Goal: Task Accomplishment & Management: Use online tool/utility

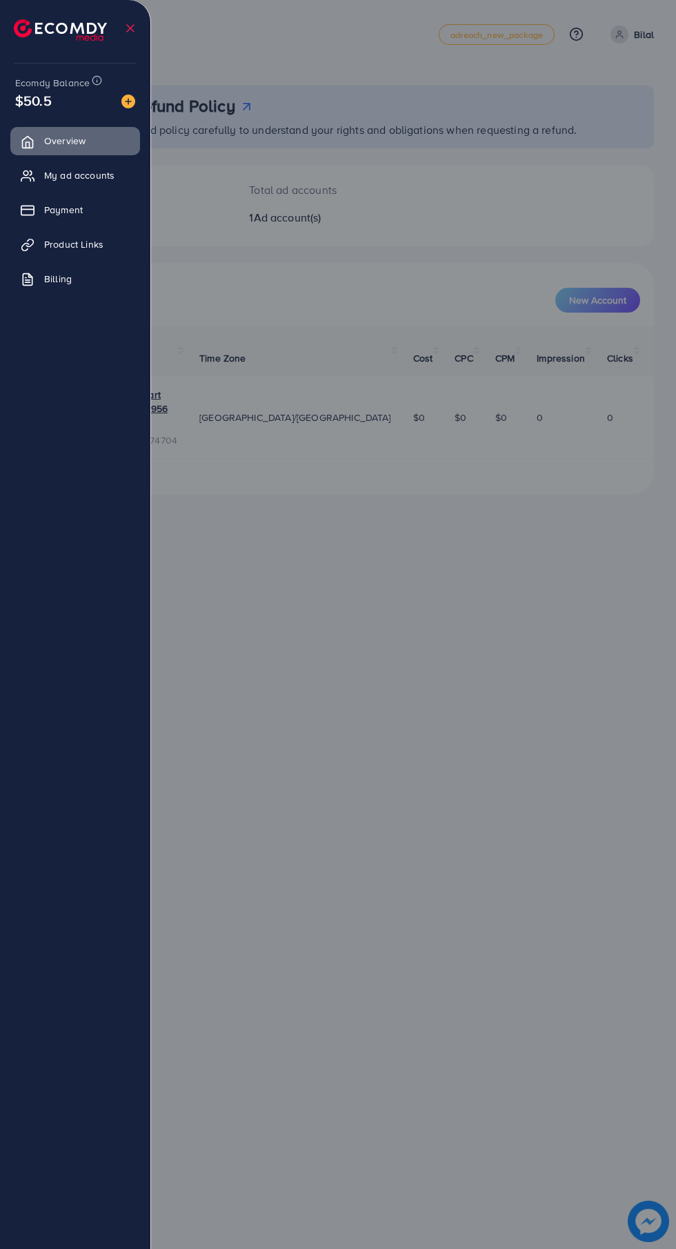
click at [46, 283] on link "Billing" at bounding box center [75, 279] width 130 height 28
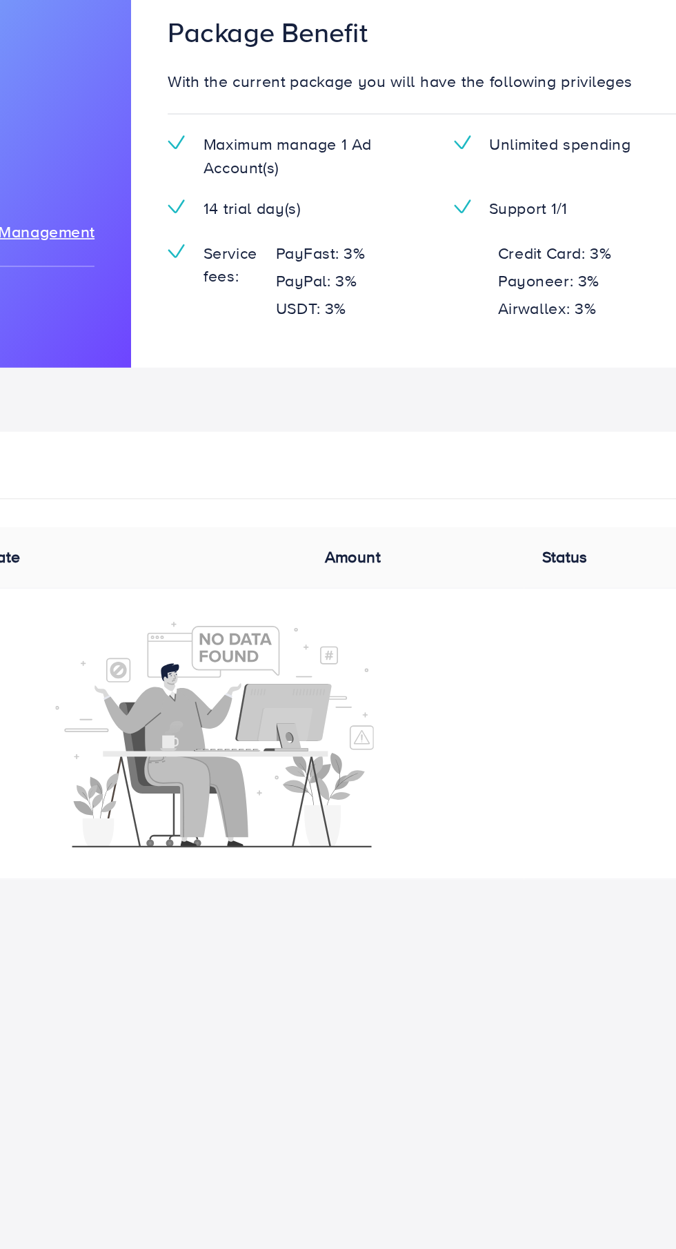
click at [416, 444] on th "Amount" at bounding box center [458, 433] width 131 height 37
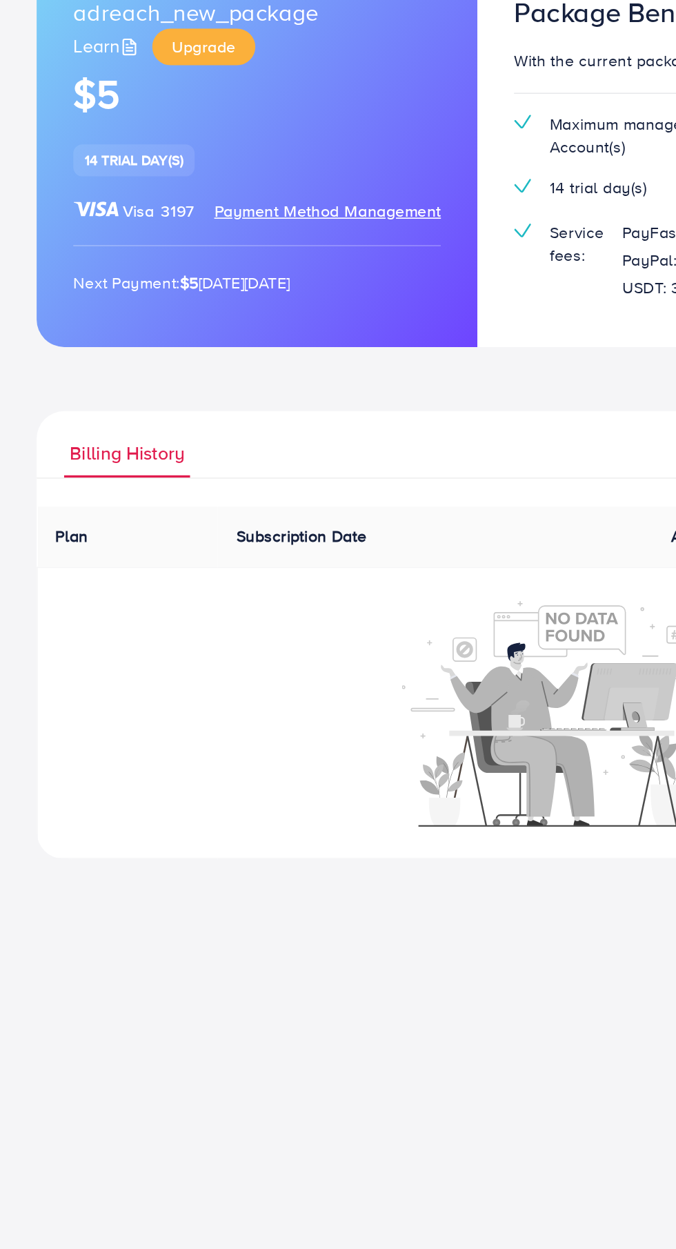
click at [60, 389] on span "Billing History" at bounding box center [76, 383] width 69 height 16
click at [171, 428] on th "Subscription Date" at bounding box center [262, 433] width 262 height 37
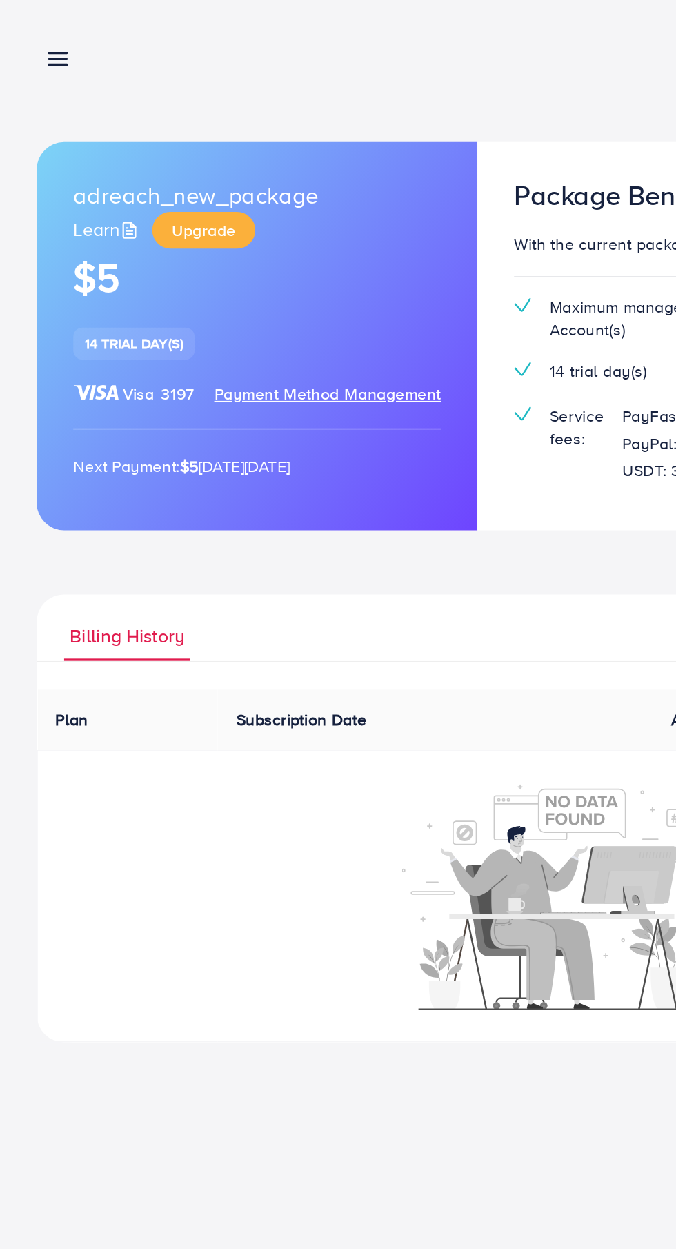
click at [32, 39] on line at bounding box center [35, 39] width 11 height 0
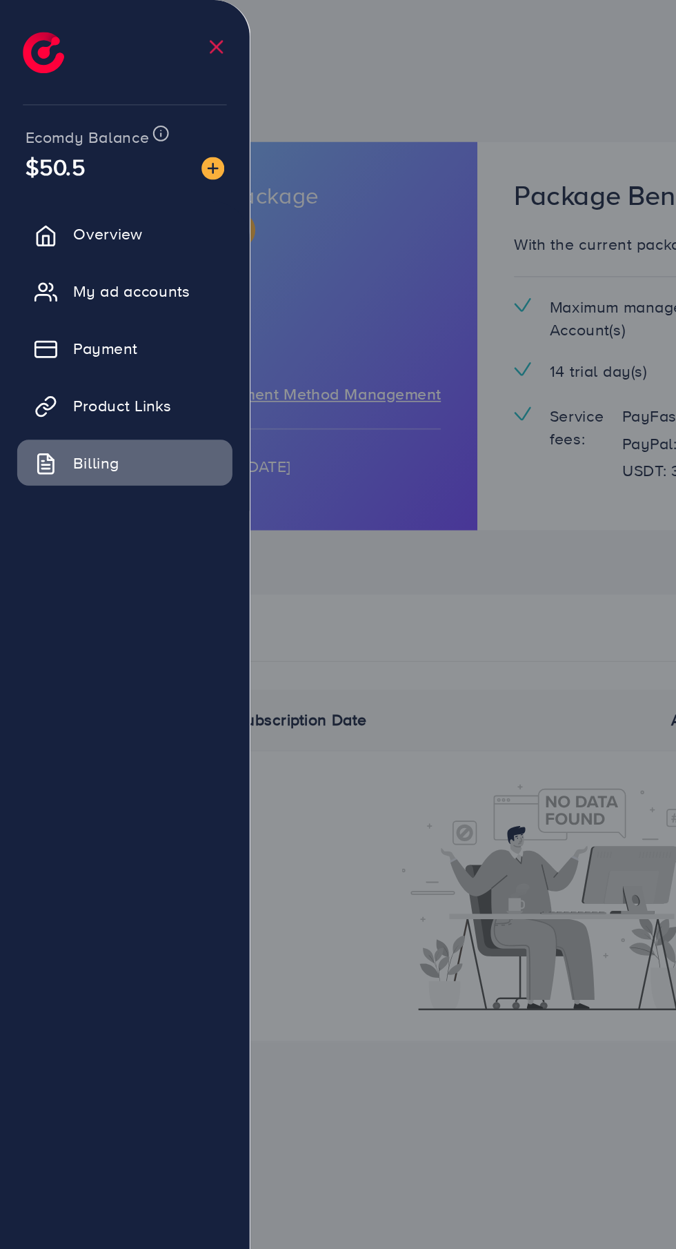
click at [45, 142] on link "Overview" at bounding box center [75, 141] width 130 height 28
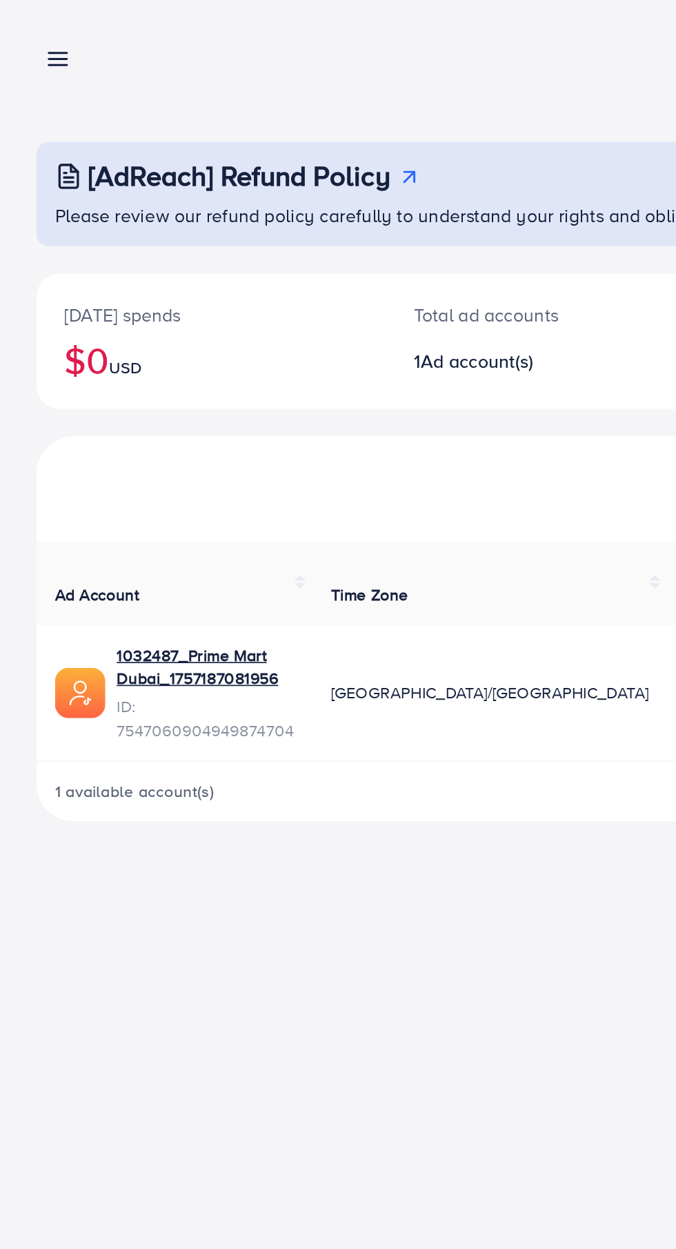
click at [27, 32] on link at bounding box center [32, 34] width 20 height 17
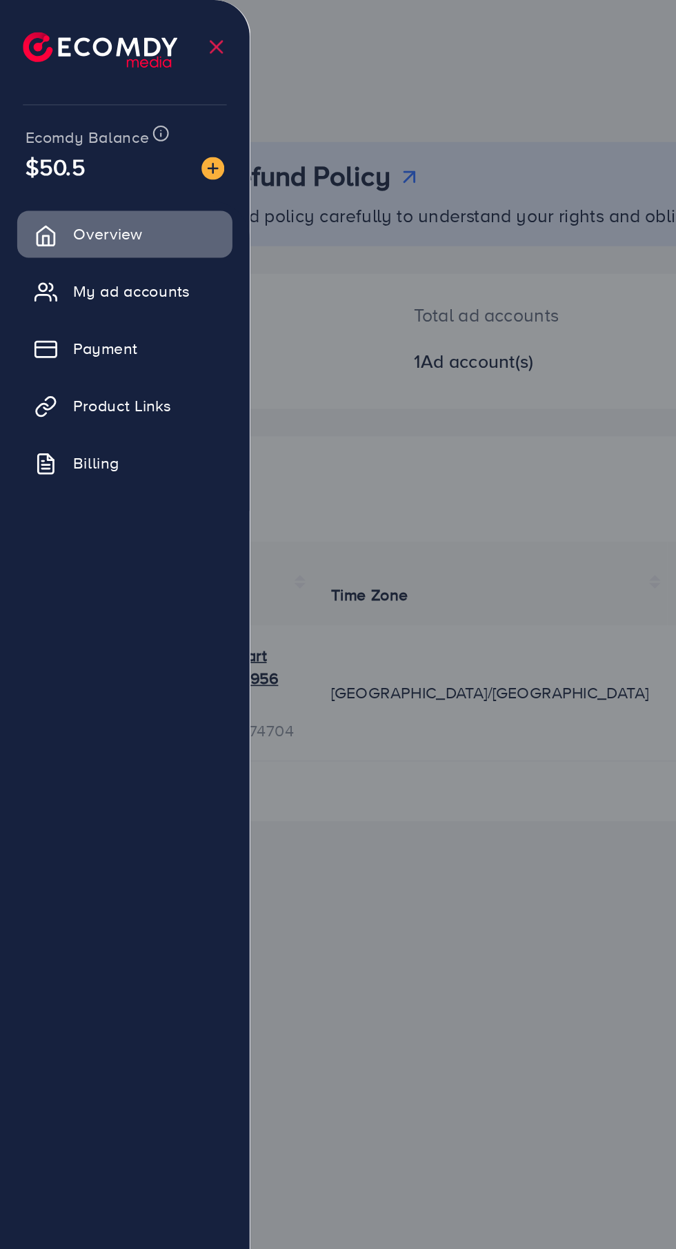
click at [33, 177] on icon at bounding box center [28, 176] width 14 height 14
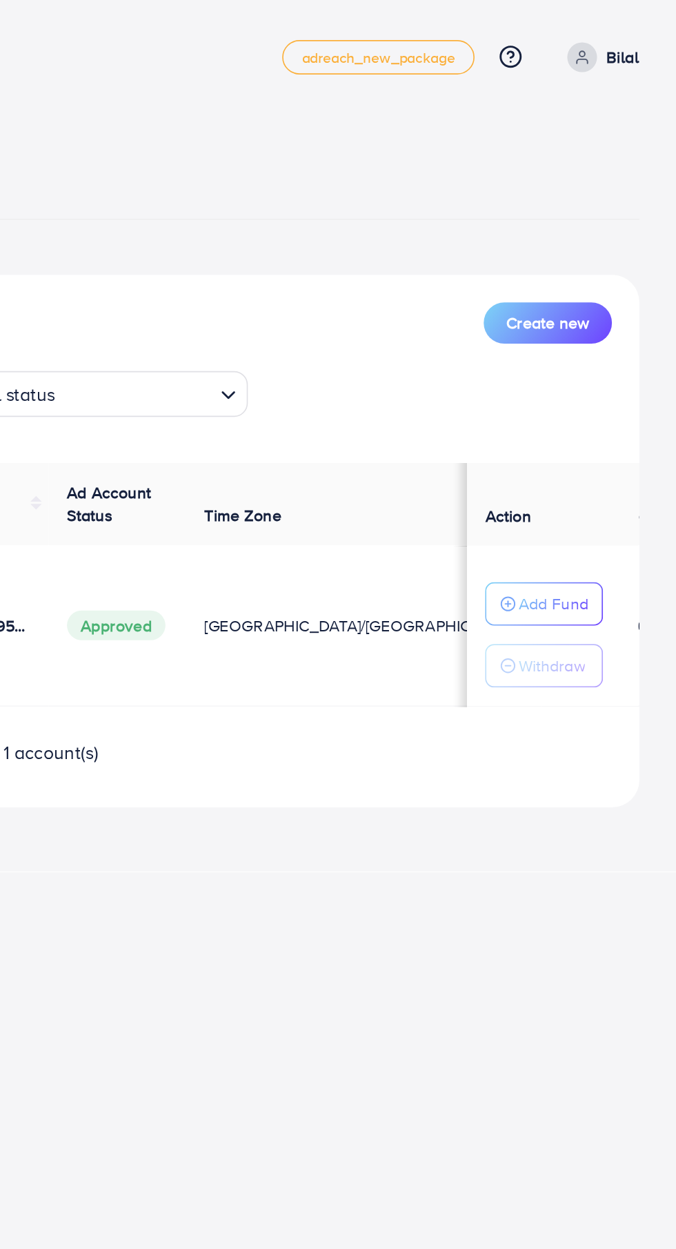
click at [602, 406] on p "Withdraw" at bounding box center [602, 401] width 40 height 17
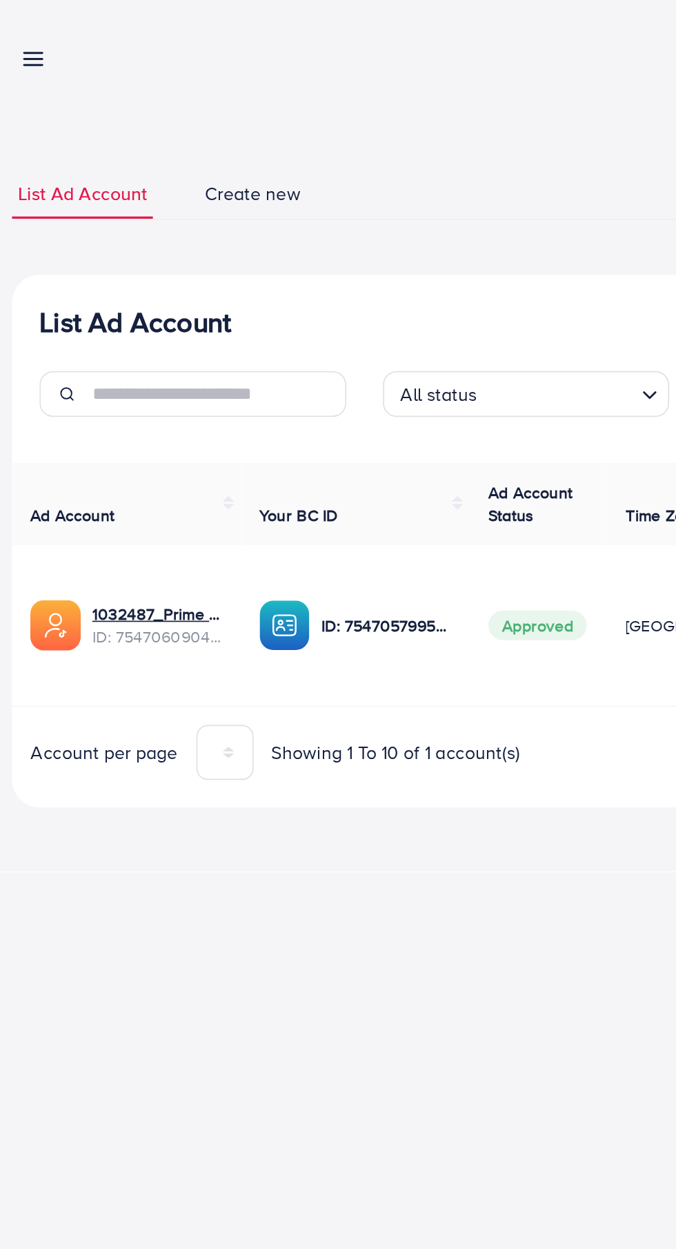
click at [201, 378] on div "ID: 7547057995138564104" at bounding box center [229, 377] width 116 height 30
click at [234, 377] on p "ID: 7547057995138564104" at bounding box center [247, 376] width 79 height 17
click at [252, 377] on p "ID: 7547057995138564104" at bounding box center [247, 376] width 79 height 17
click at [246, 368] on div at bounding box center [247, 366] width 9 height 4
click at [184, 391] on img at bounding box center [186, 377] width 30 height 30
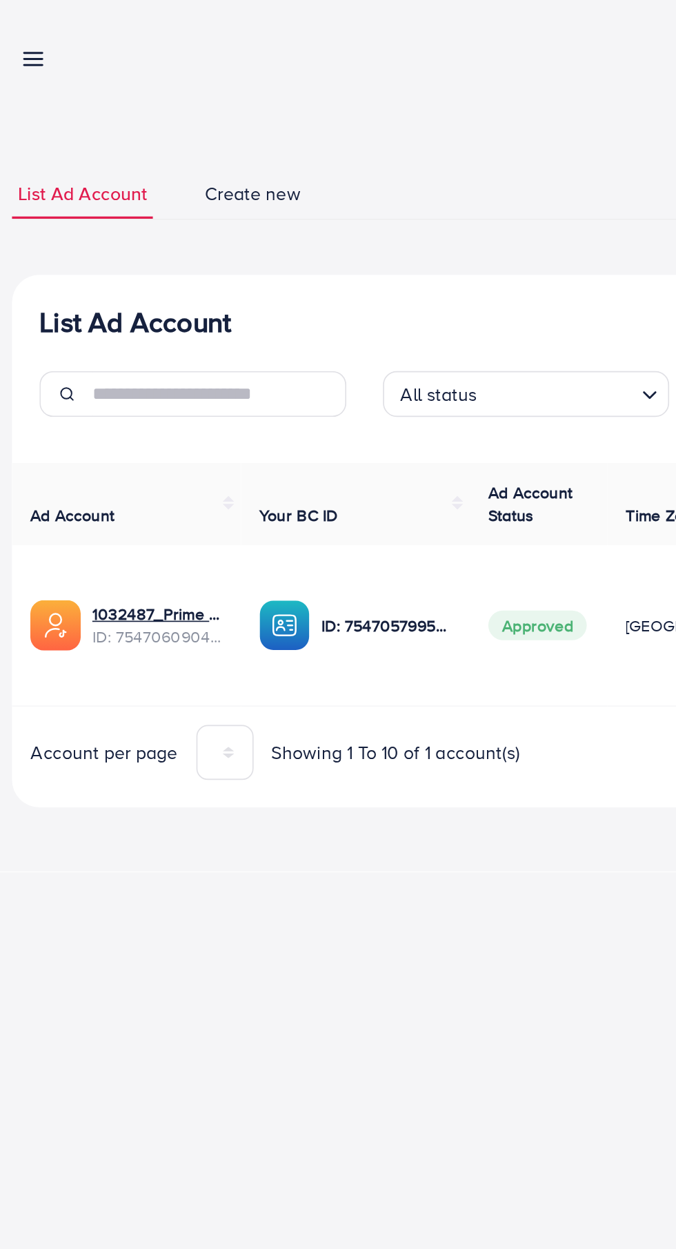
click at [250, 376] on p "ID: 7547057995138564104" at bounding box center [247, 376] width 79 height 17
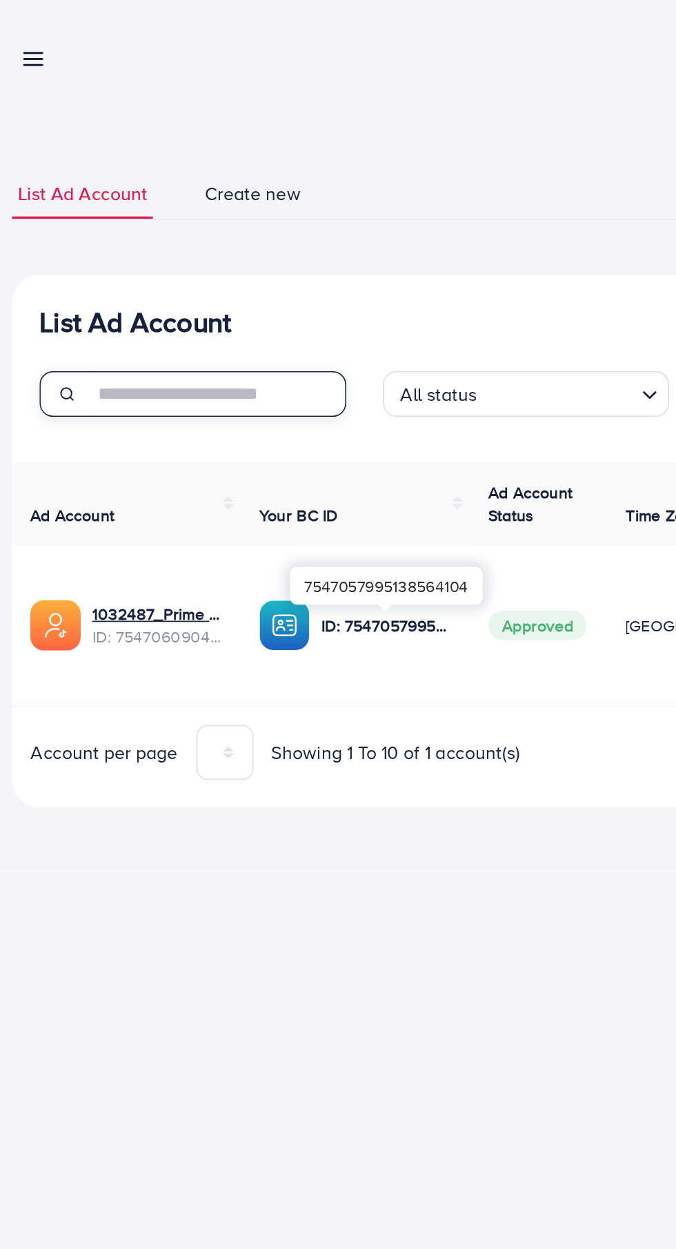
click at [92, 237] on input "text" at bounding box center [146, 238] width 153 height 28
click at [92, 246] on input "text" at bounding box center [146, 238] width 153 height 28
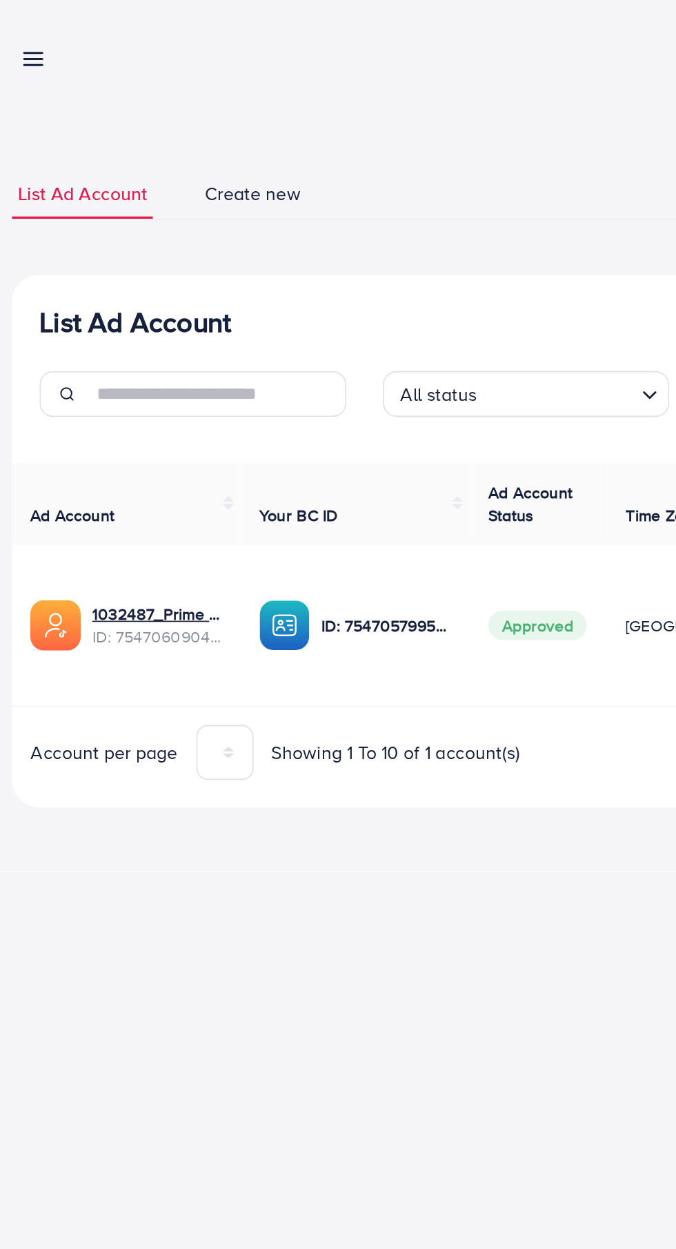
click at [247, 377] on p "ID: 7547057995138564104" at bounding box center [247, 376] width 79 height 17
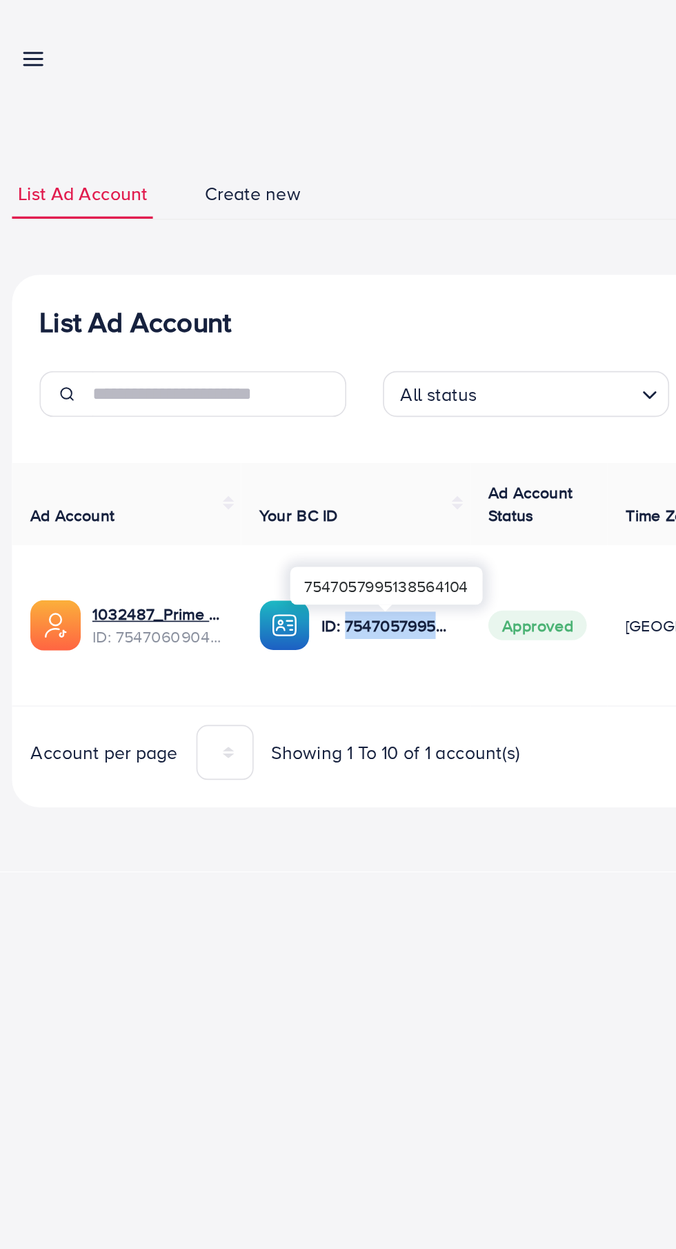
click at [97, 549] on div "My ad accounts adreach_new_package Help Center Contact Support Plans and Pricin…" at bounding box center [338, 624] width 676 height 1249
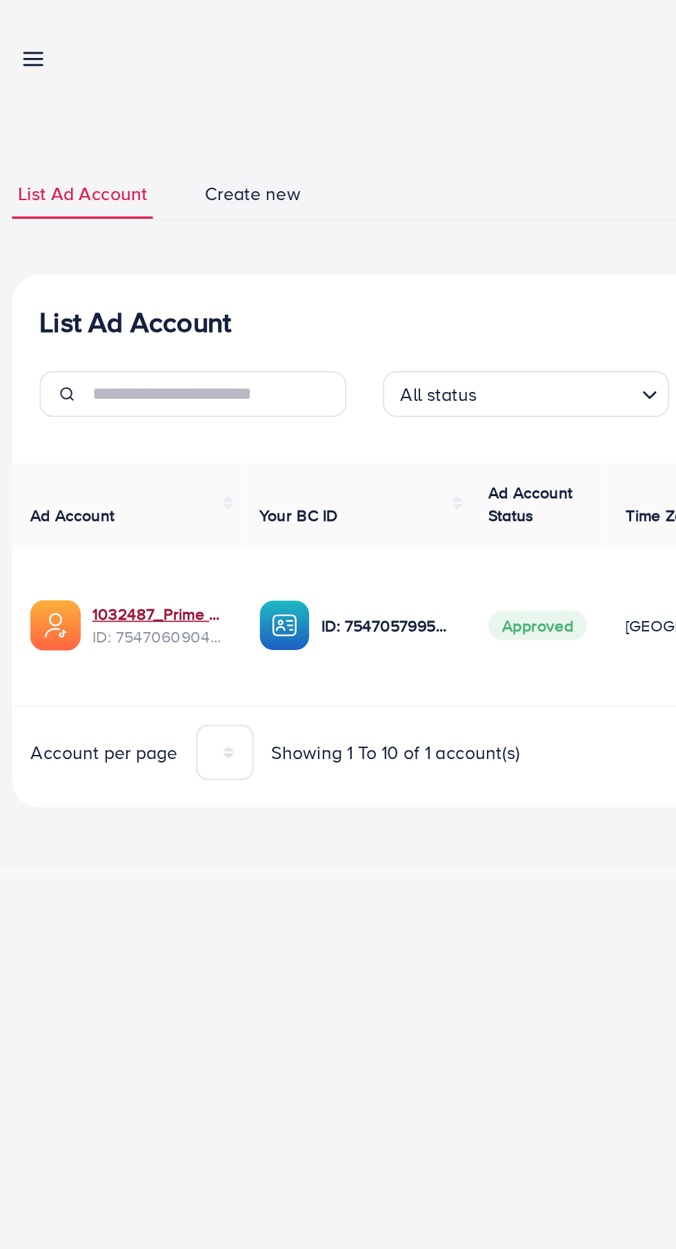
click at [86, 364] on link "1032487_Prime Mart Dubai_1757187081956" at bounding box center [109, 370] width 79 height 14
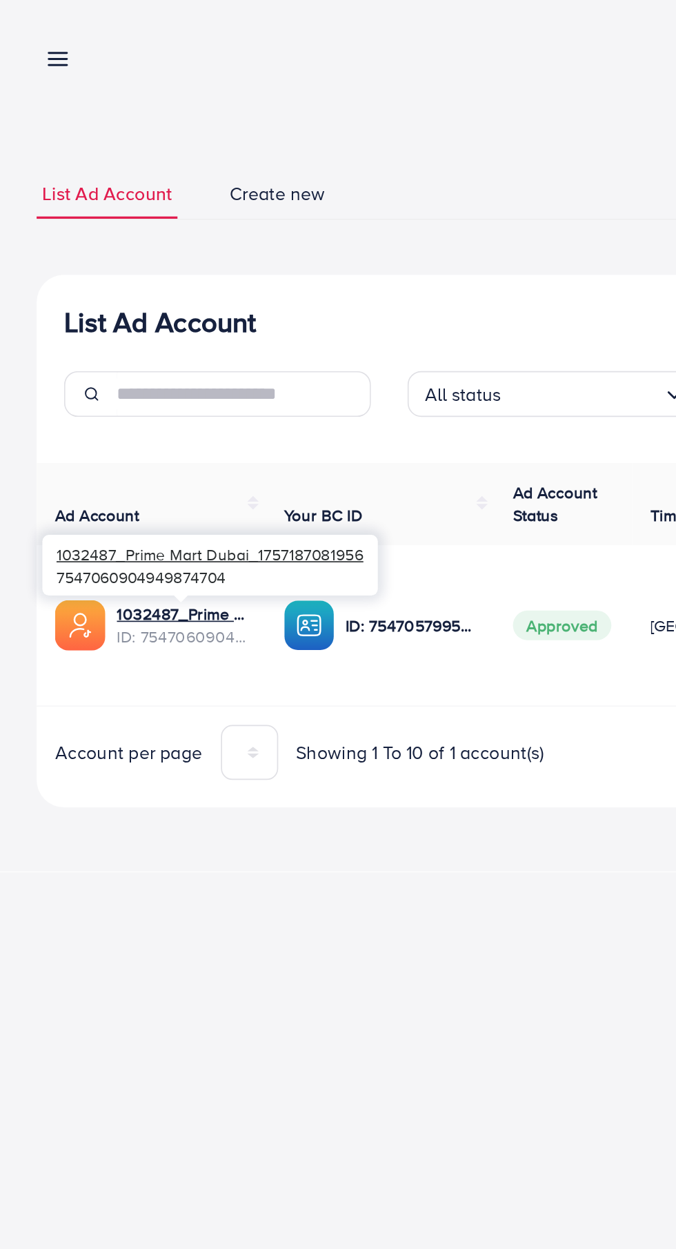
click at [24, 34] on link at bounding box center [32, 34] width 20 height 17
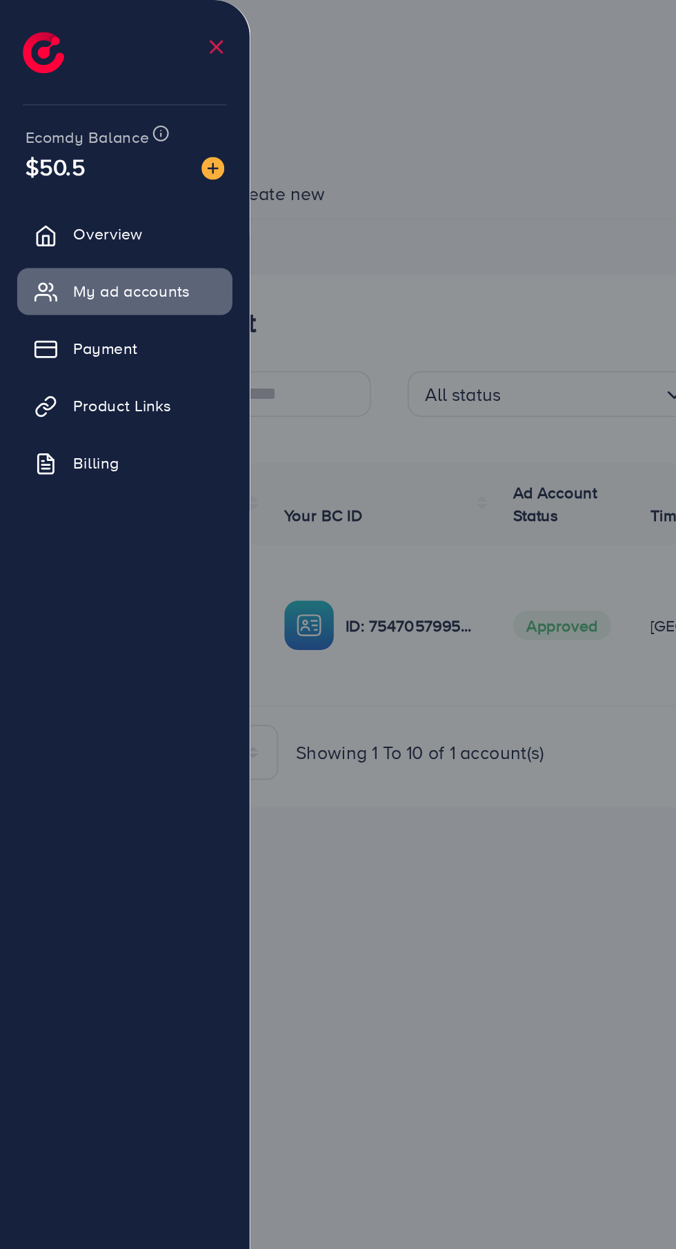
click at [52, 101] on div "$50.5" at bounding box center [75, 100] width 120 height 20
click at [31, 84] on span "Ecomdy Balance" at bounding box center [52, 83] width 75 height 14
click at [24, 108] on span "$50.5" at bounding box center [33, 100] width 37 height 20
click at [128, 103] on img at bounding box center [128, 102] width 14 height 14
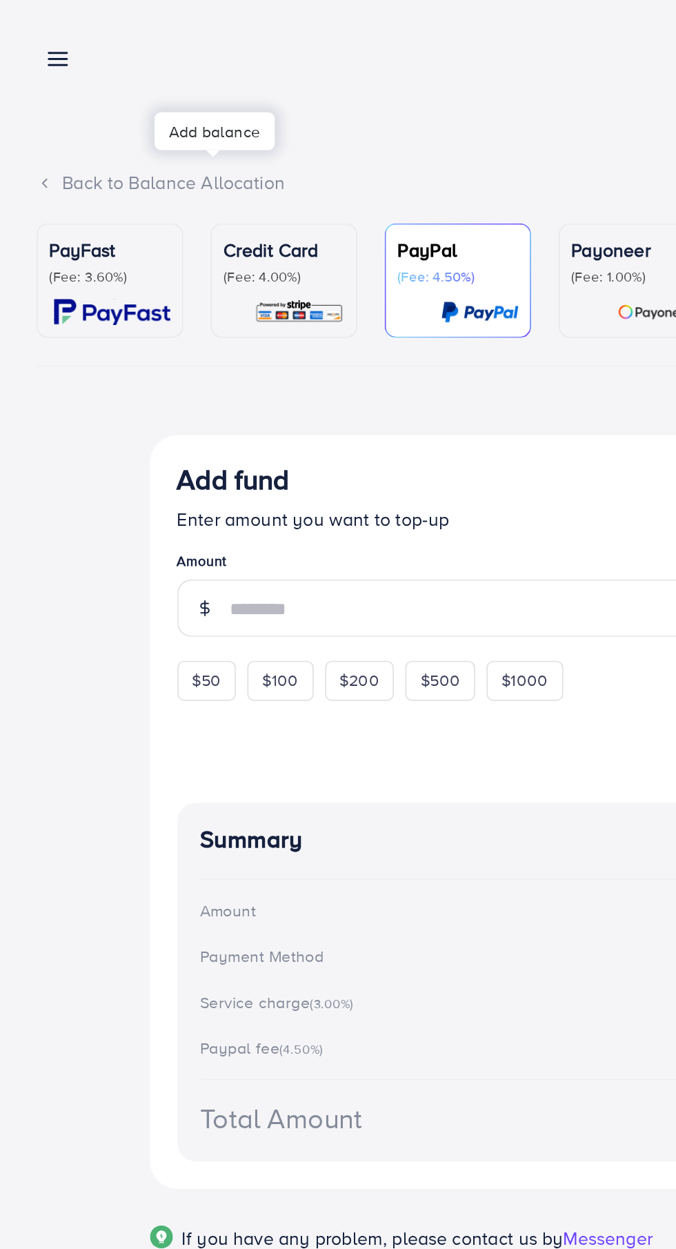
click at [120, 101] on div "Back to Balance Allocation PayFast (Fee: 3.60%) Credit Card (Fee: 4.00%) PayPal…" at bounding box center [338, 404] width 676 height 809
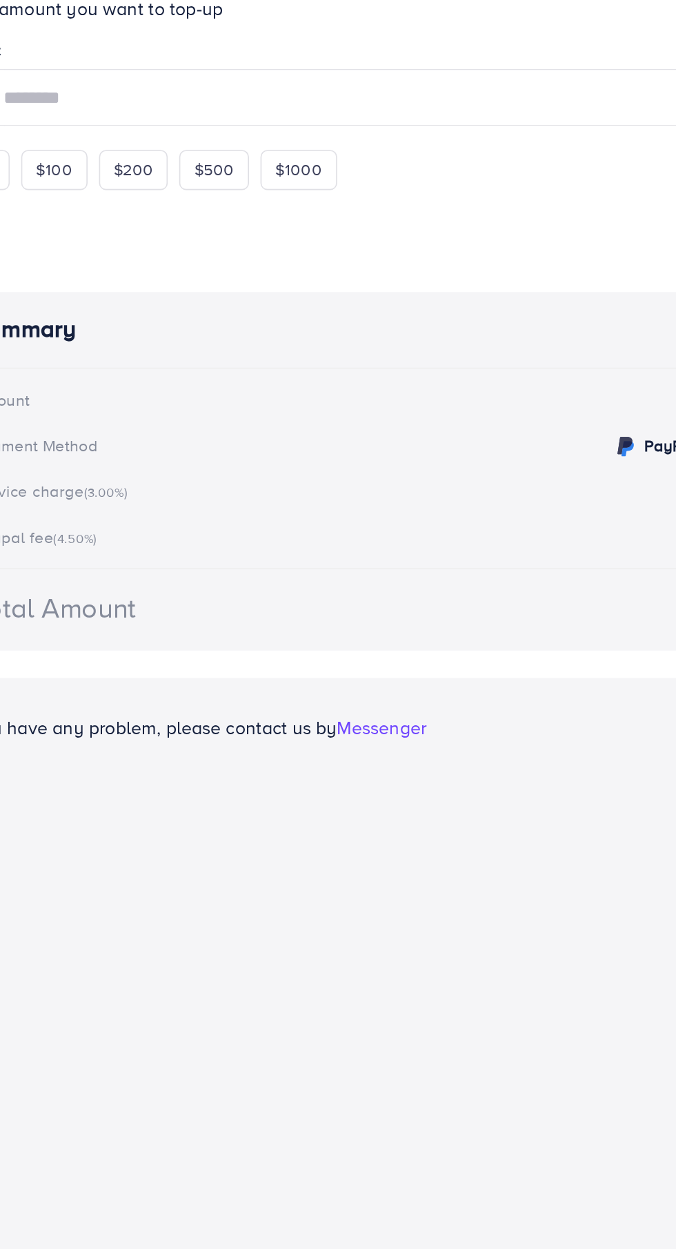
click at [368, 747] on span "Messenger" at bounding box center [366, 745] width 54 height 15
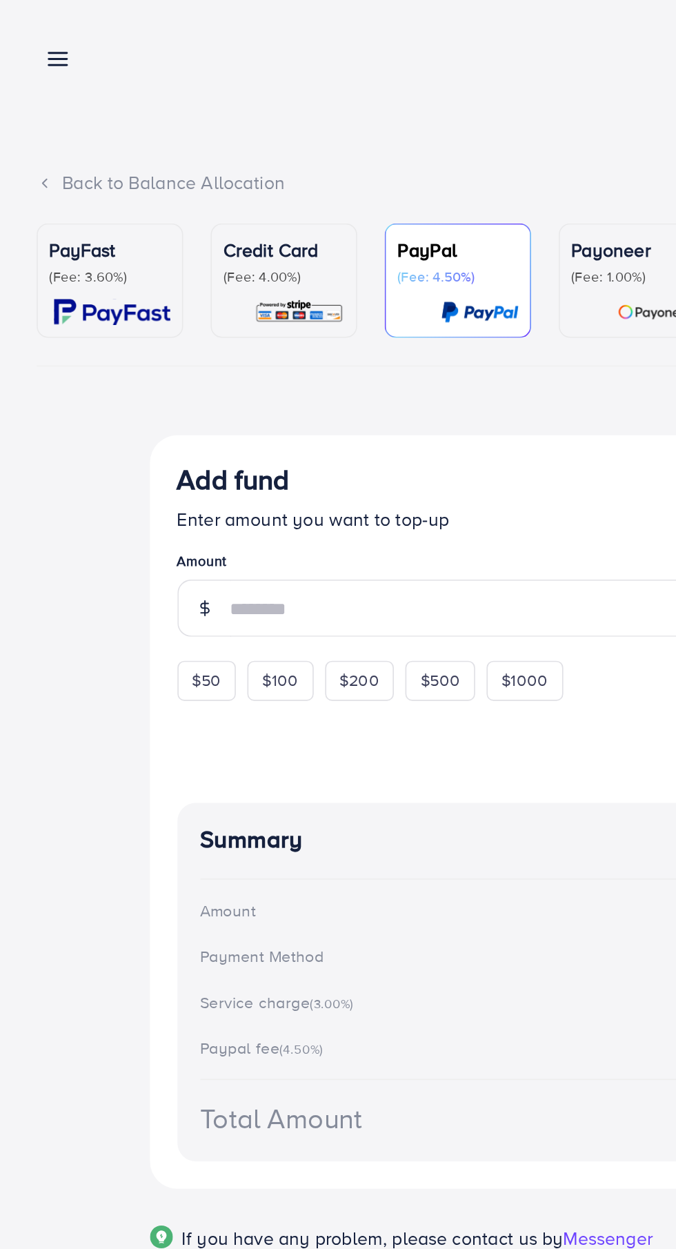
click at [34, 39] on line at bounding box center [35, 39] width 11 height 0
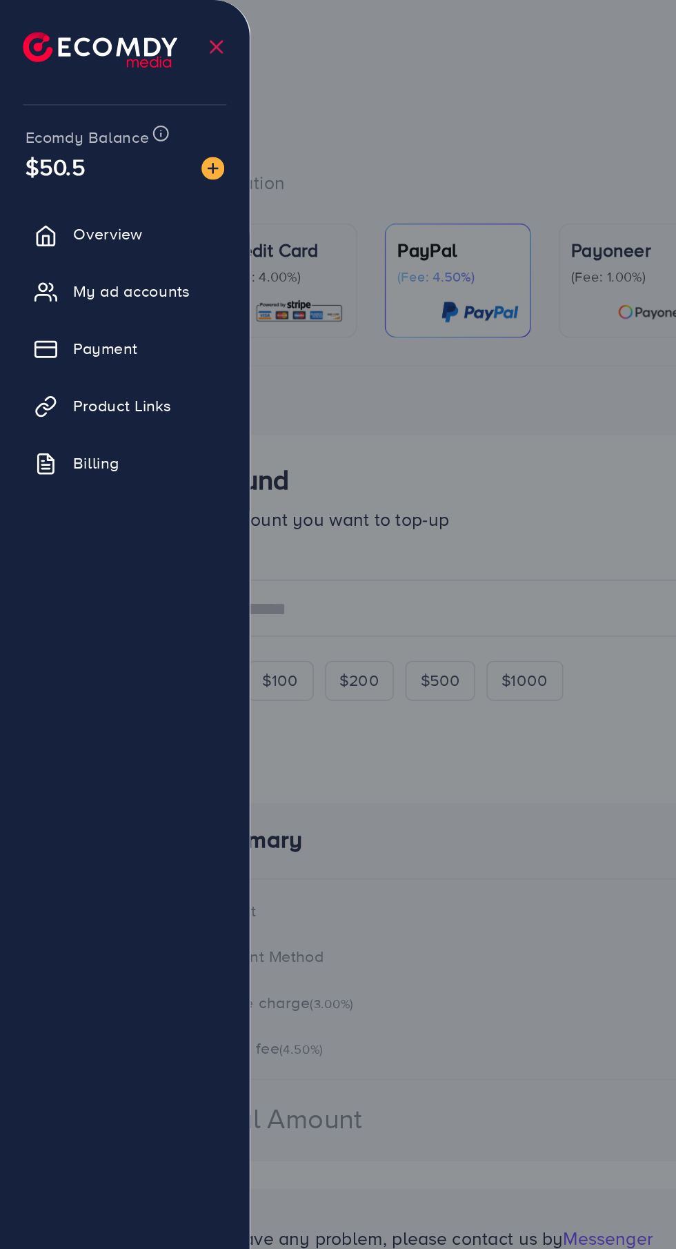
click at [29, 208] on icon at bounding box center [28, 211] width 14 height 14
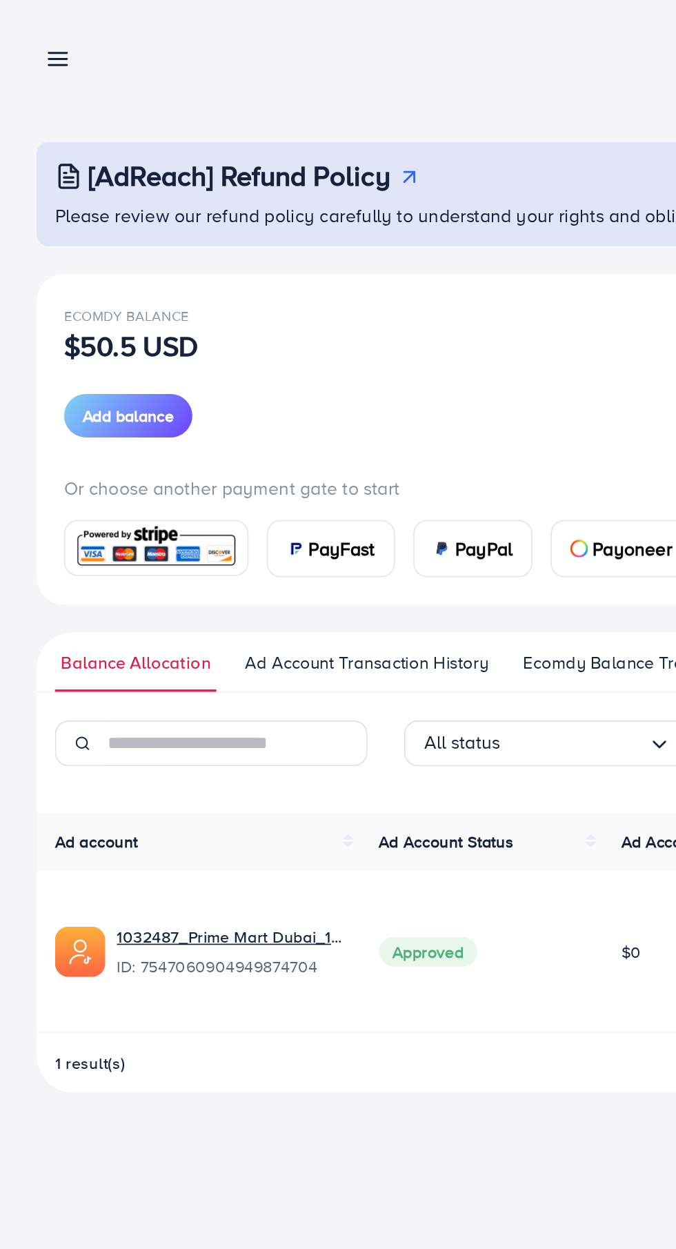
click at [26, 36] on link at bounding box center [32, 34] width 20 height 17
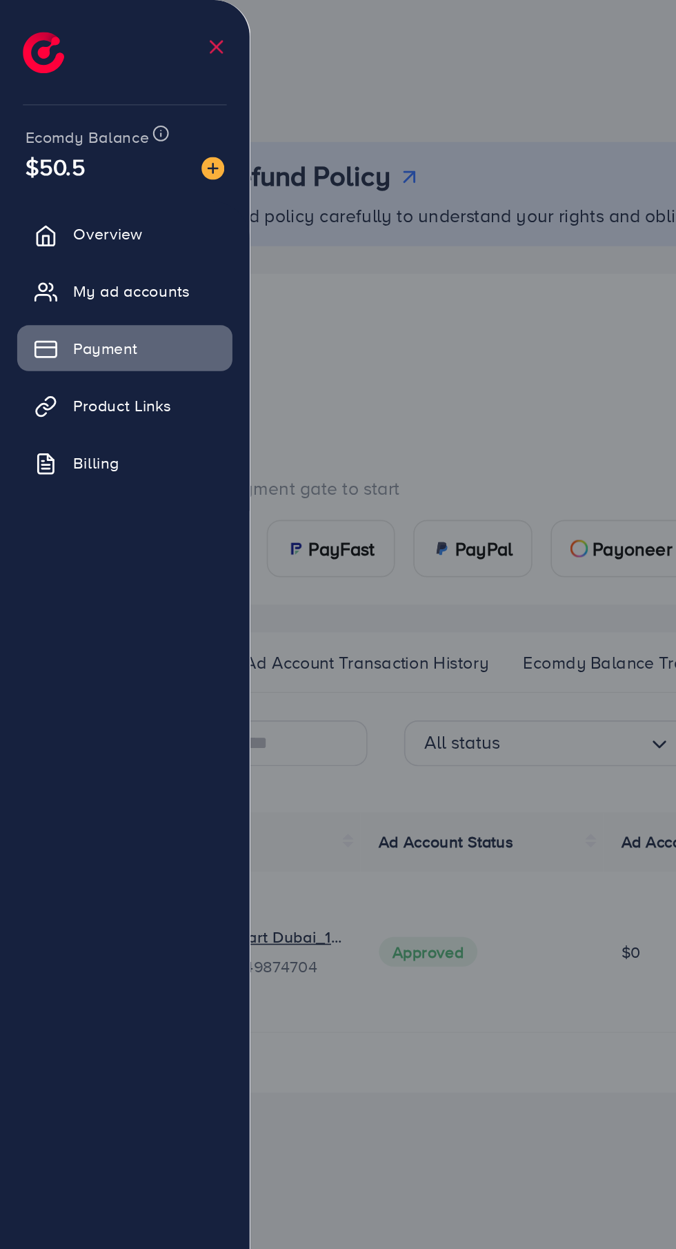
click at [351, 312] on div at bounding box center [338, 749] width 676 height 1499
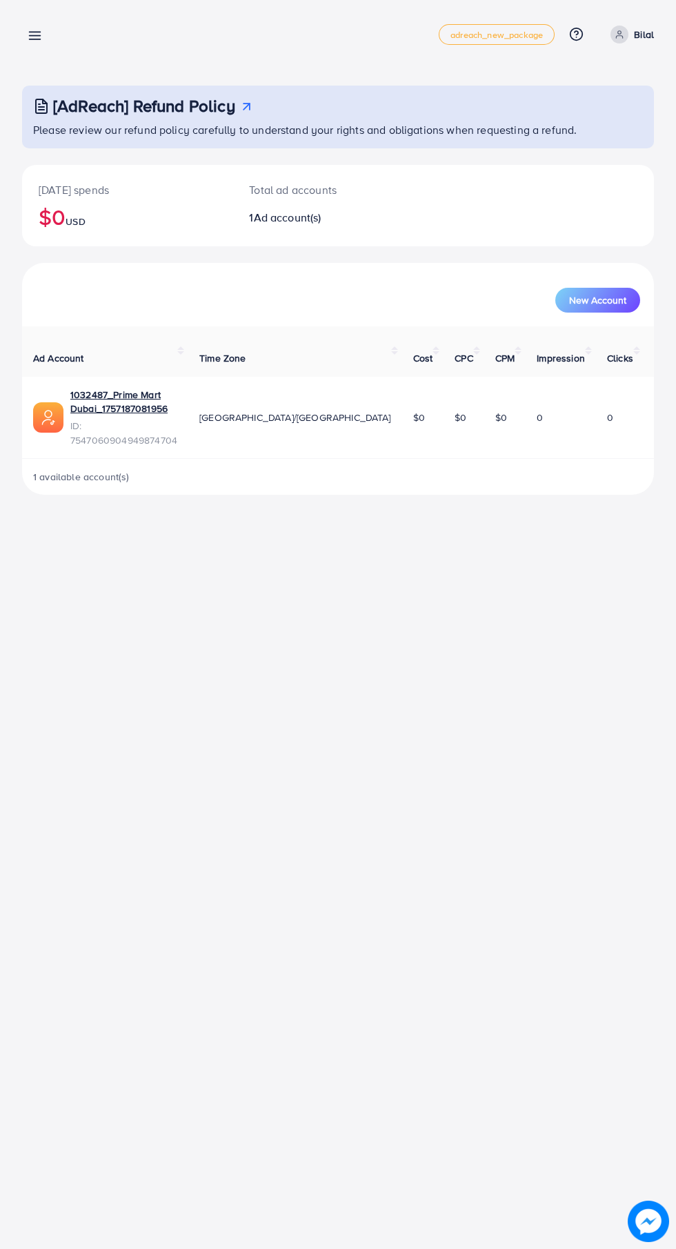
click at [286, 203] on div "Total ad accounts 1 Ad account(s)" at bounding box center [312, 205] width 158 height 81
click at [292, 237] on div "Total ad accounts 1 Ad account(s)" at bounding box center [312, 205] width 158 height 81
click at [73, 209] on h2 "$0 USD" at bounding box center [127, 217] width 177 height 26
click at [34, 36] on line at bounding box center [35, 36] width 11 height 0
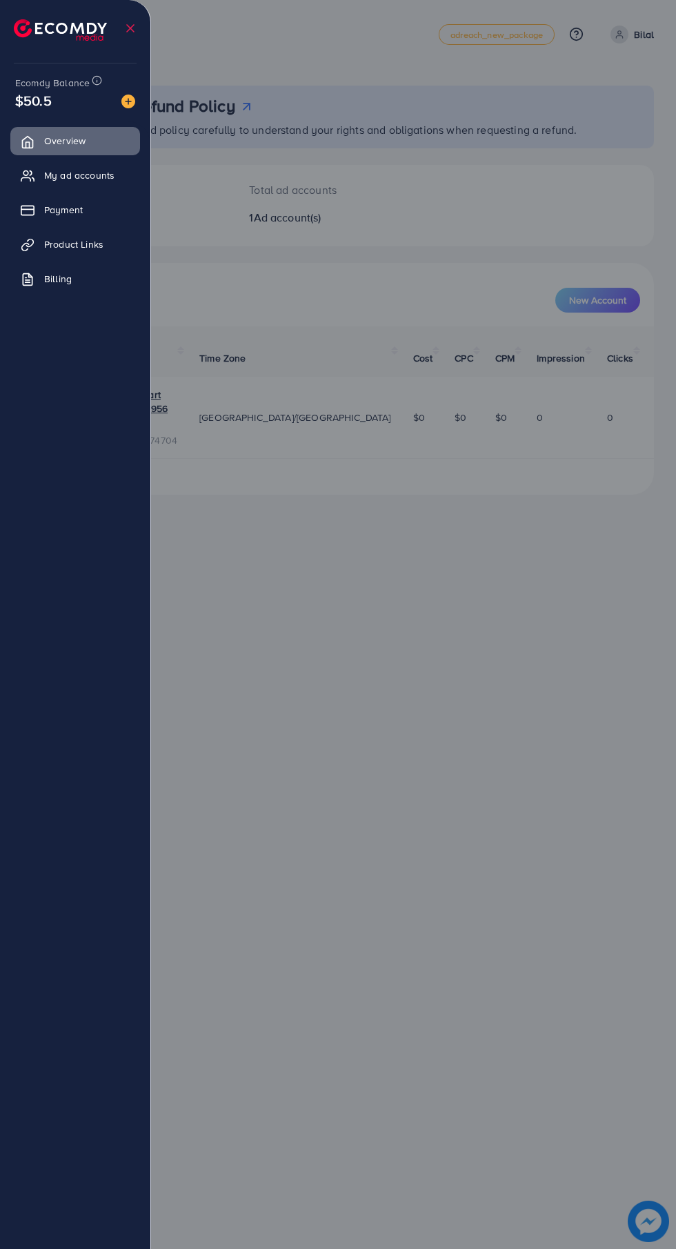
click at [99, 242] on span "Product Links" at bounding box center [73, 244] width 59 height 14
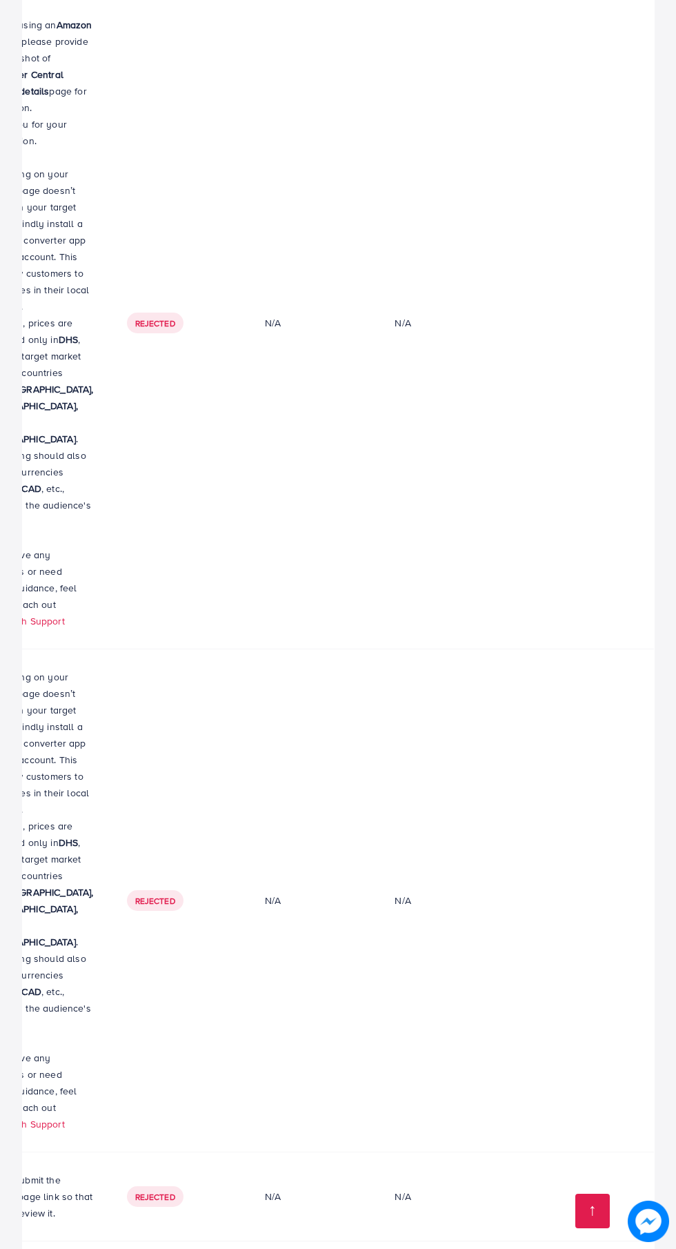
scroll to position [224, 0]
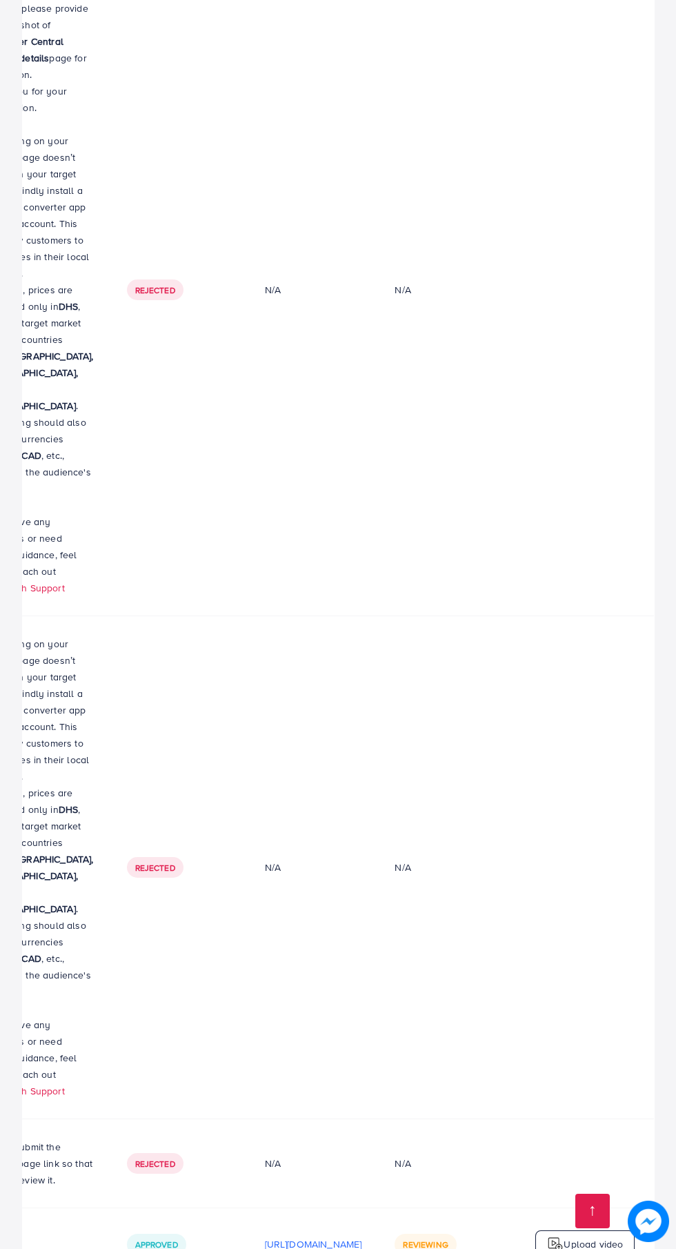
click at [585, 1228] on link at bounding box center [592, 1211] width 34 height 34
click at [412, 1231] on div "Reviewing" at bounding box center [425, 1241] width 61 height 21
click at [581, 1246] on p "Upload video" at bounding box center [593, 1241] width 59 height 17
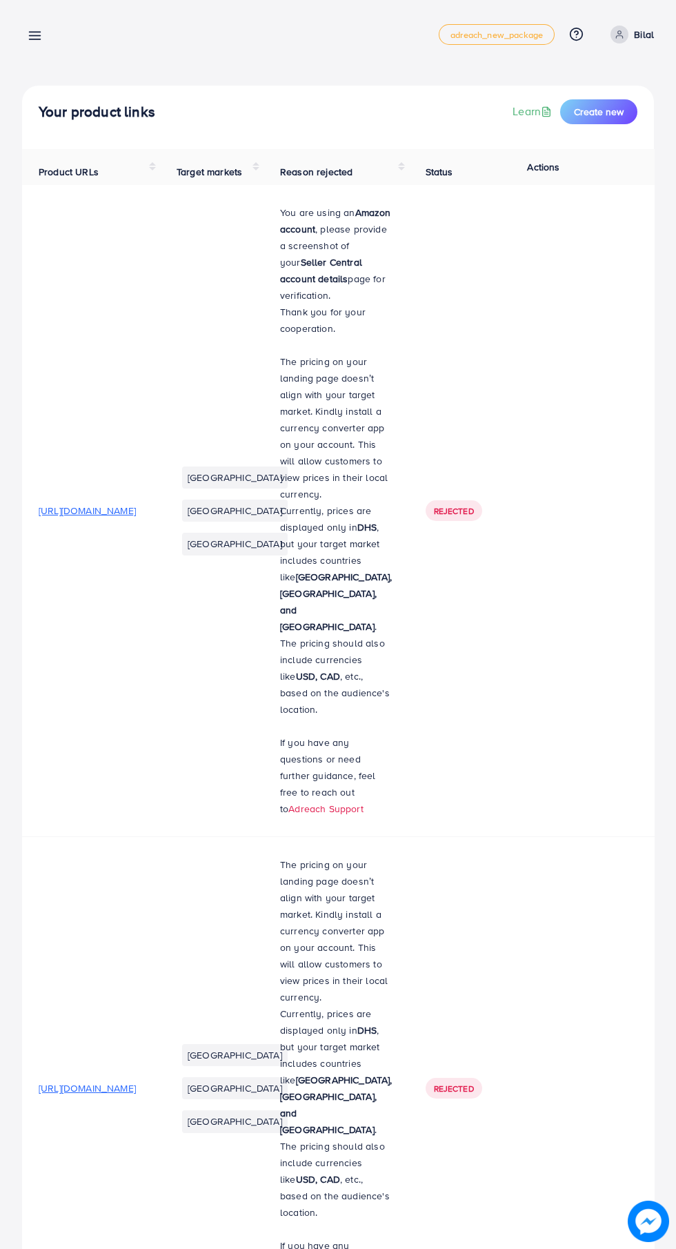
click at [21, 117] on div "Your product links Learn Create new Product URLs Target markets Reason rejected…" at bounding box center [338, 782] width 676 height 1564
click at [26, 5] on div "Your product links Learn Create new Product URLs Target markets Reason rejected…" at bounding box center [338, 782] width 676 height 1564
click at [30, 34] on icon at bounding box center [35, 35] width 14 height 14
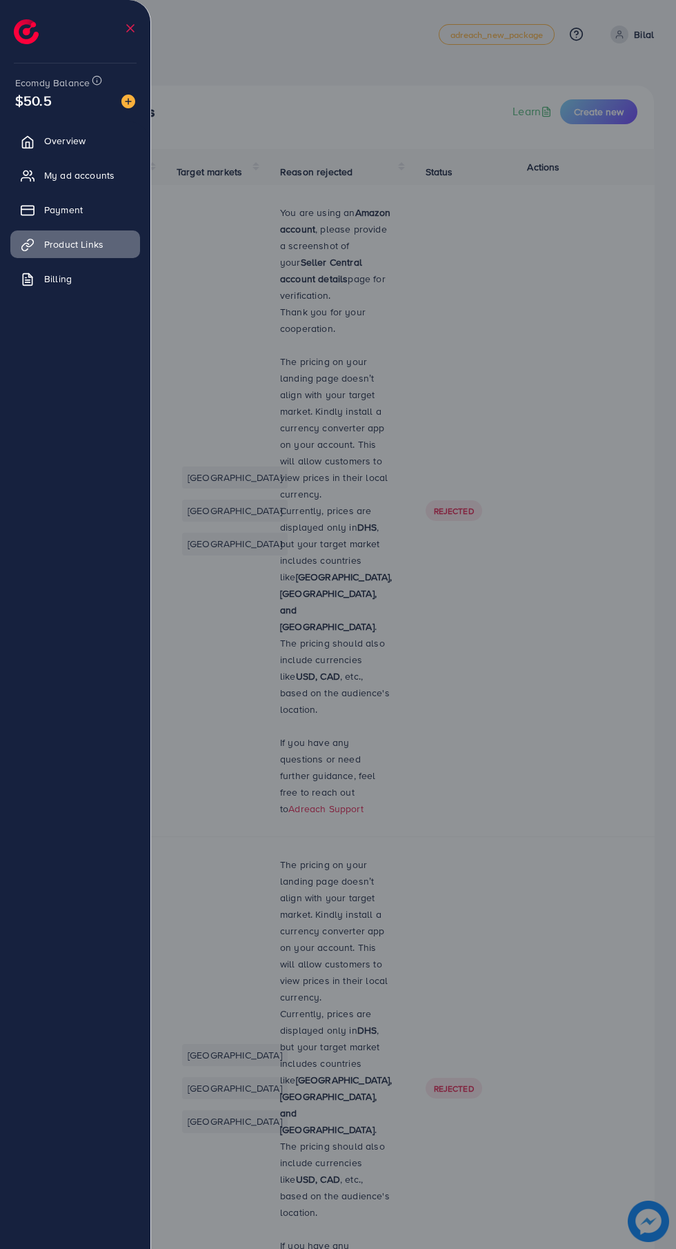
click at [28, 141] on icon at bounding box center [28, 142] width 14 height 14
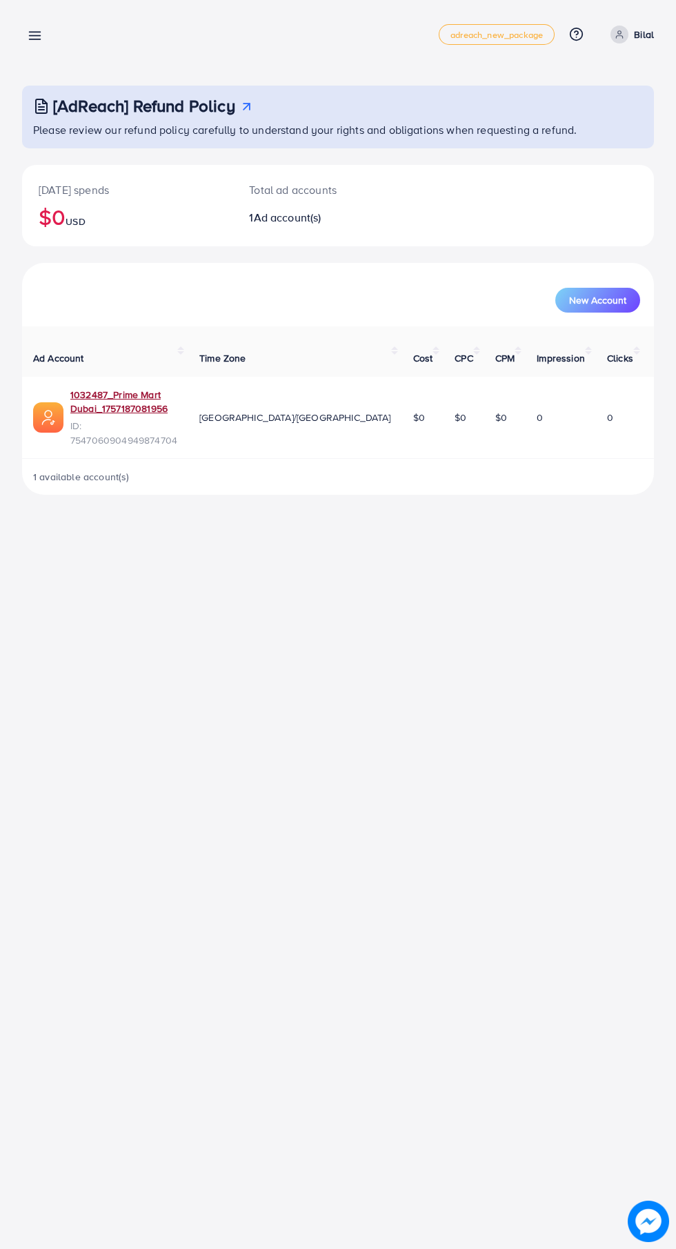
click at [177, 388] on link "1032487_Prime Mart Dubai_1757187081956" at bounding box center [123, 402] width 107 height 28
click at [119, 388] on link "1032487_Prime Mart Dubai_1757187081956" at bounding box center [123, 402] width 107 height 28
click at [32, 26] on link at bounding box center [32, 34] width 20 height 17
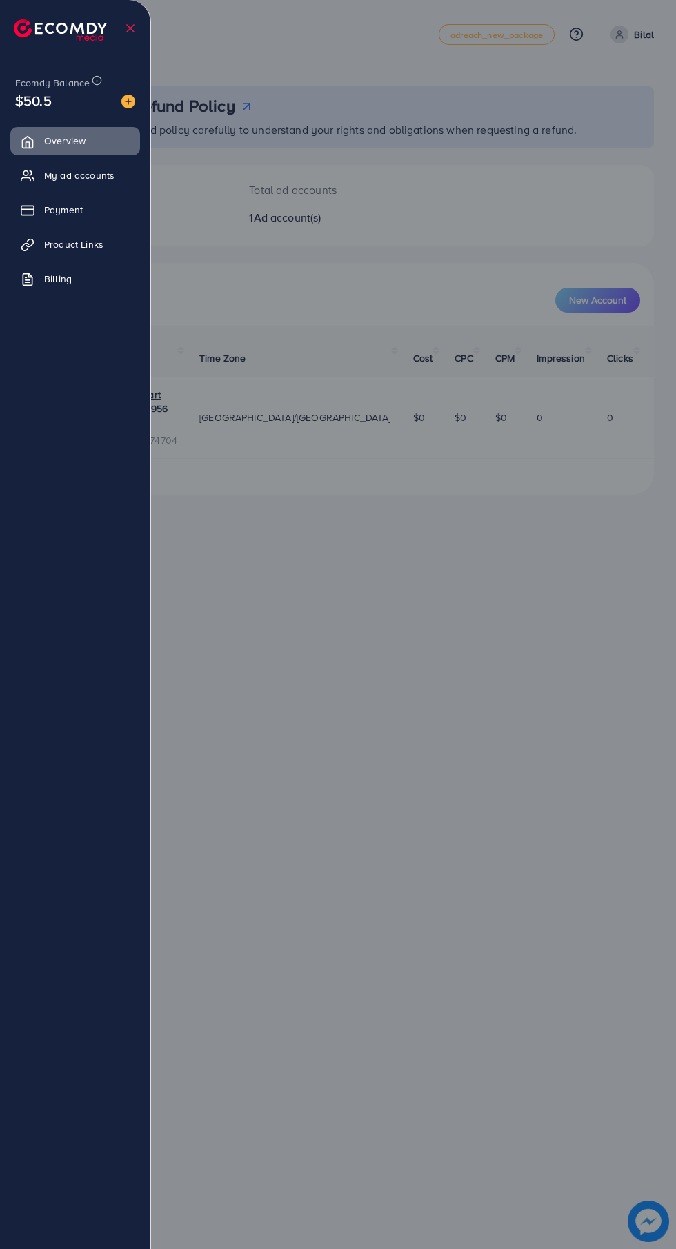
click at [61, 239] on span "Product Links" at bounding box center [73, 244] width 59 height 14
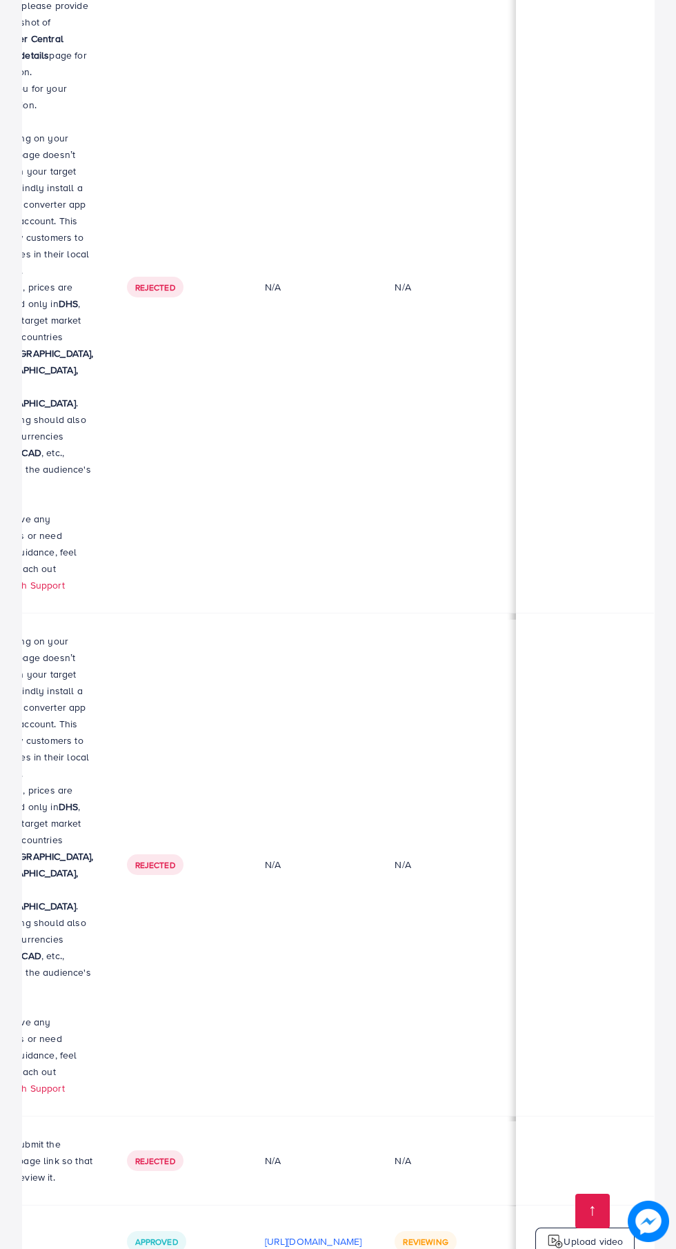
scroll to position [0, 462]
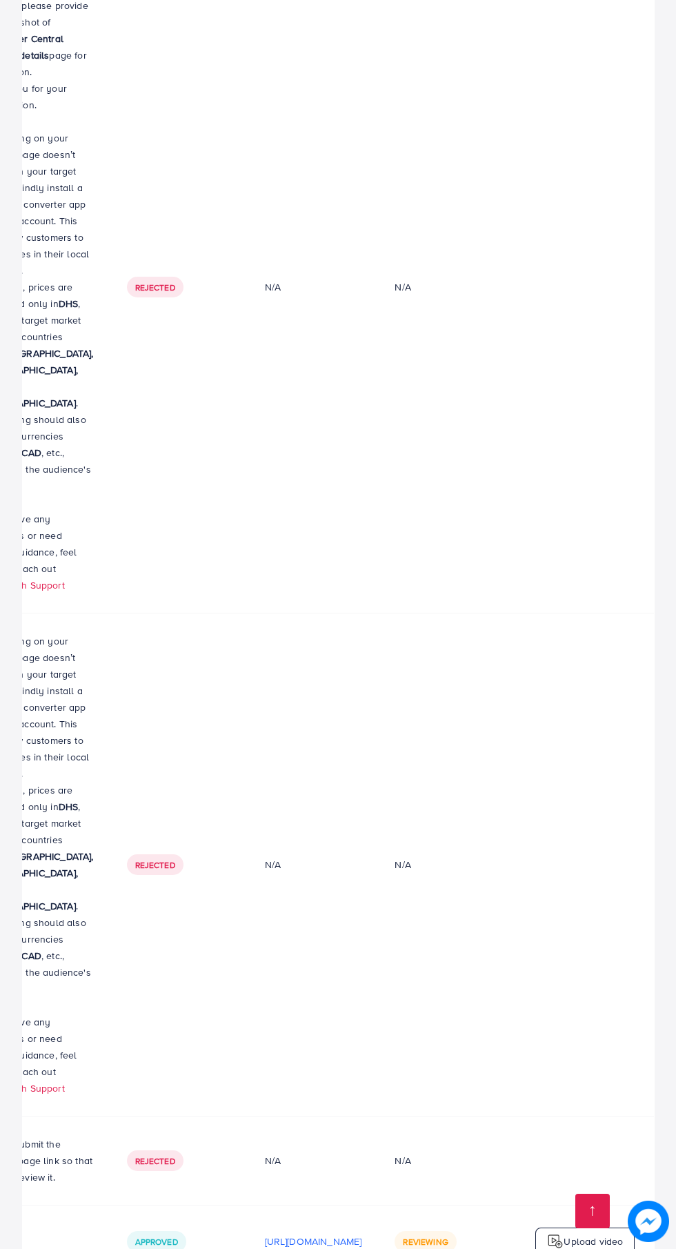
click at [445, 1238] on span "Reviewing" at bounding box center [425, 1242] width 45 height 12
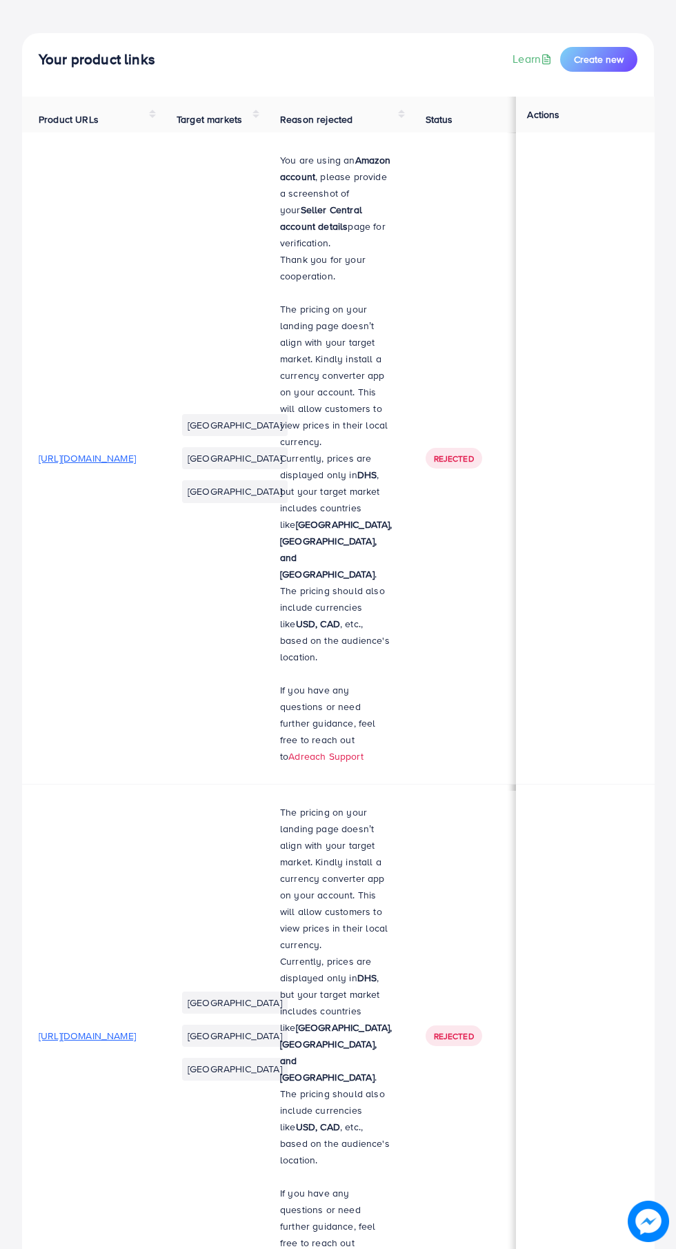
scroll to position [0, 0]
